Goal: Find specific page/section: Find specific page/section

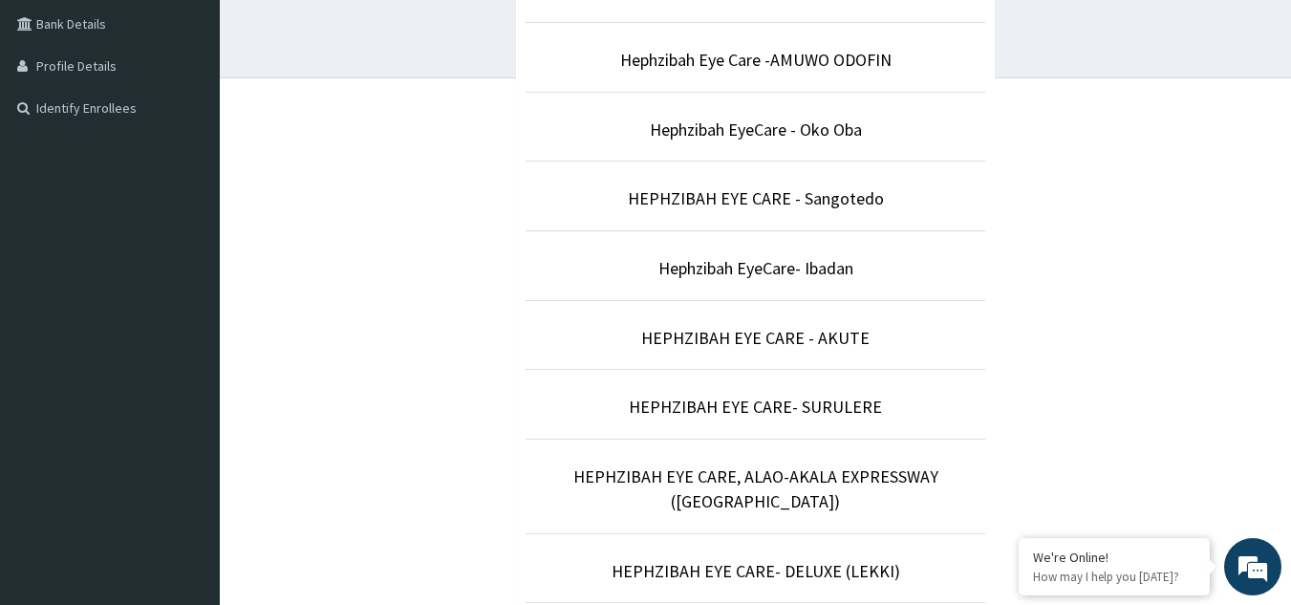
scroll to position [478, 0]
click at [829, 138] on link "Hephzibah EyeCare - Oko Oba" at bounding box center [756, 130] width 212 height 22
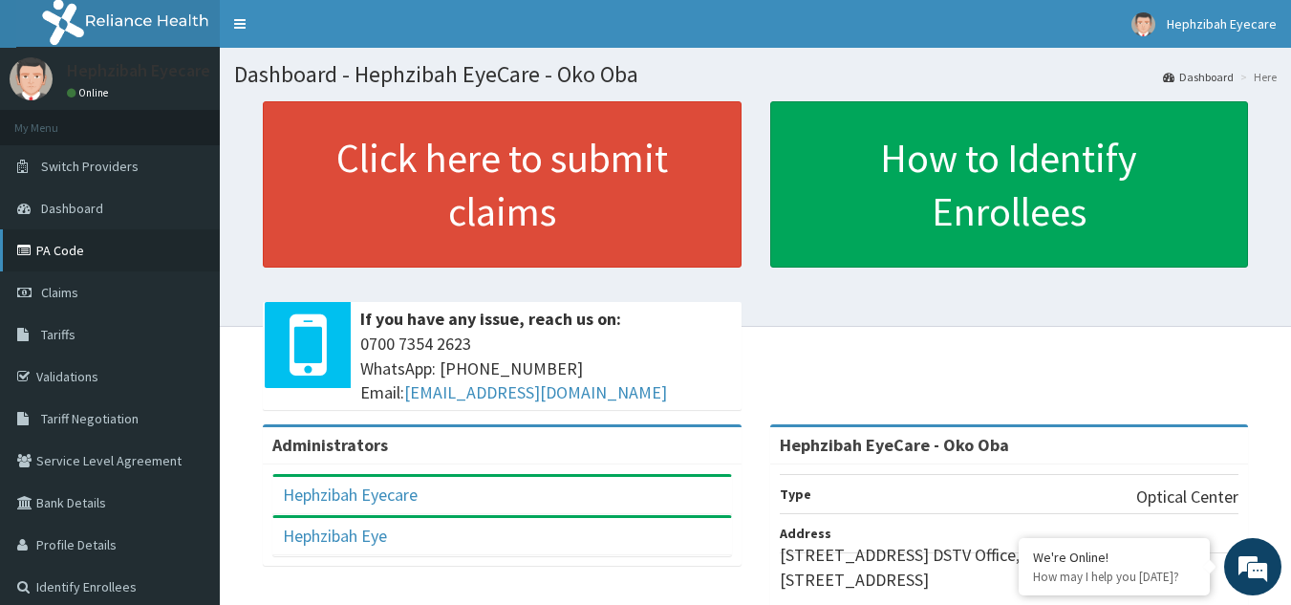
click at [50, 248] on link "PA Code" at bounding box center [110, 250] width 220 height 42
